Goal: Information Seeking & Learning: Understand process/instructions

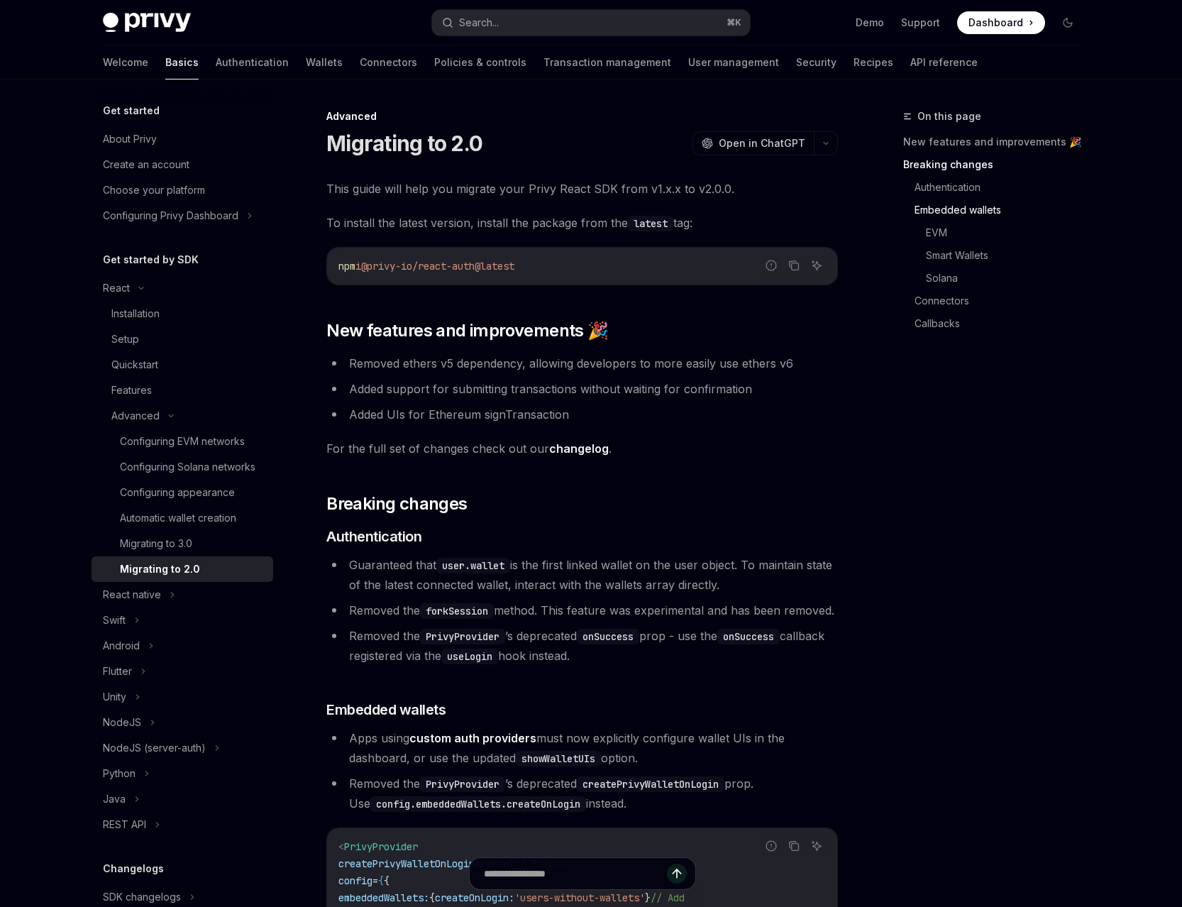
click at [172, 578] on div "Migrating to 2.0" at bounding box center [160, 569] width 80 height 17
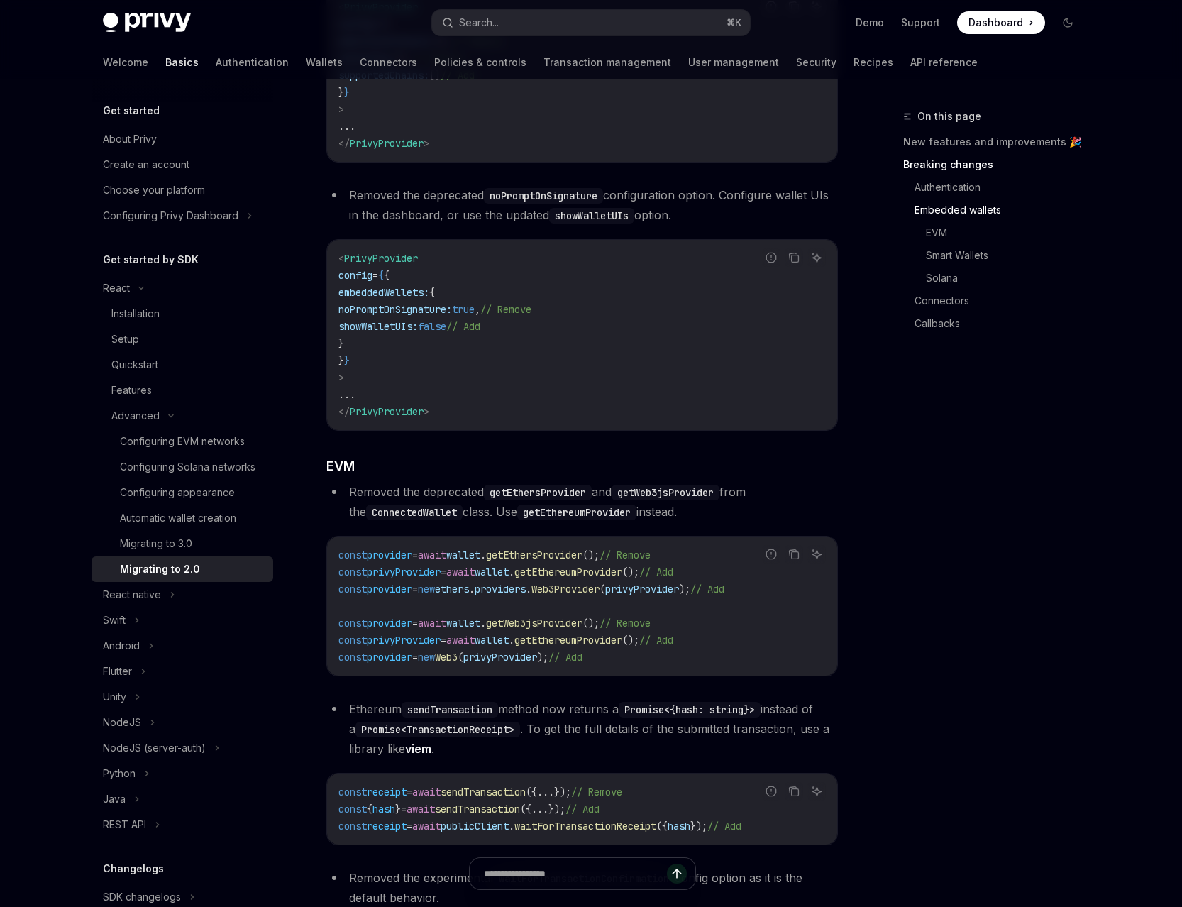
scroll to position [1074, 0]
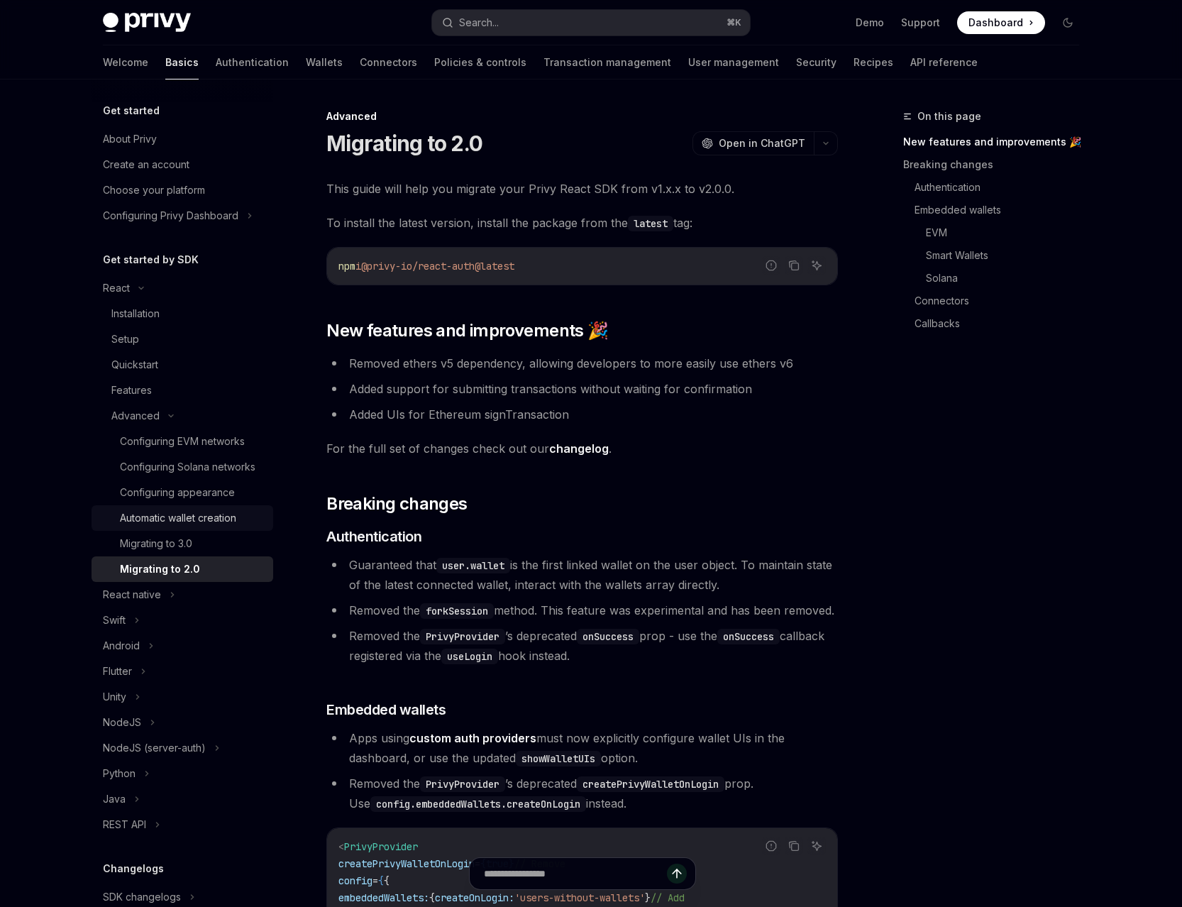
click at [184, 524] on link "Automatic wallet creation" at bounding box center [183, 518] width 182 height 26
type textarea "*"
